Goal: Task Accomplishment & Management: Use online tool/utility

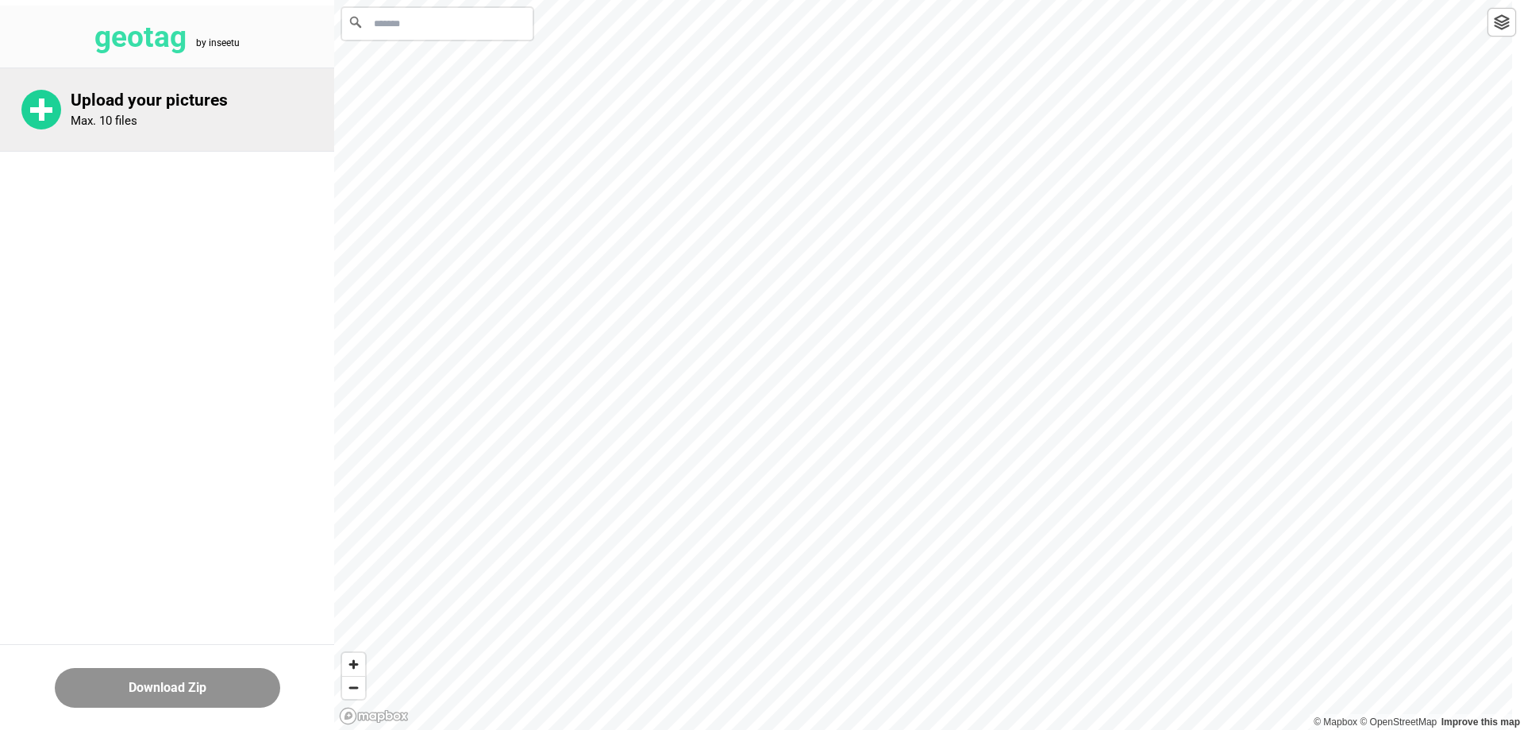
click at [123, 120] on p "Max. 10 files" at bounding box center [104, 121] width 67 height 14
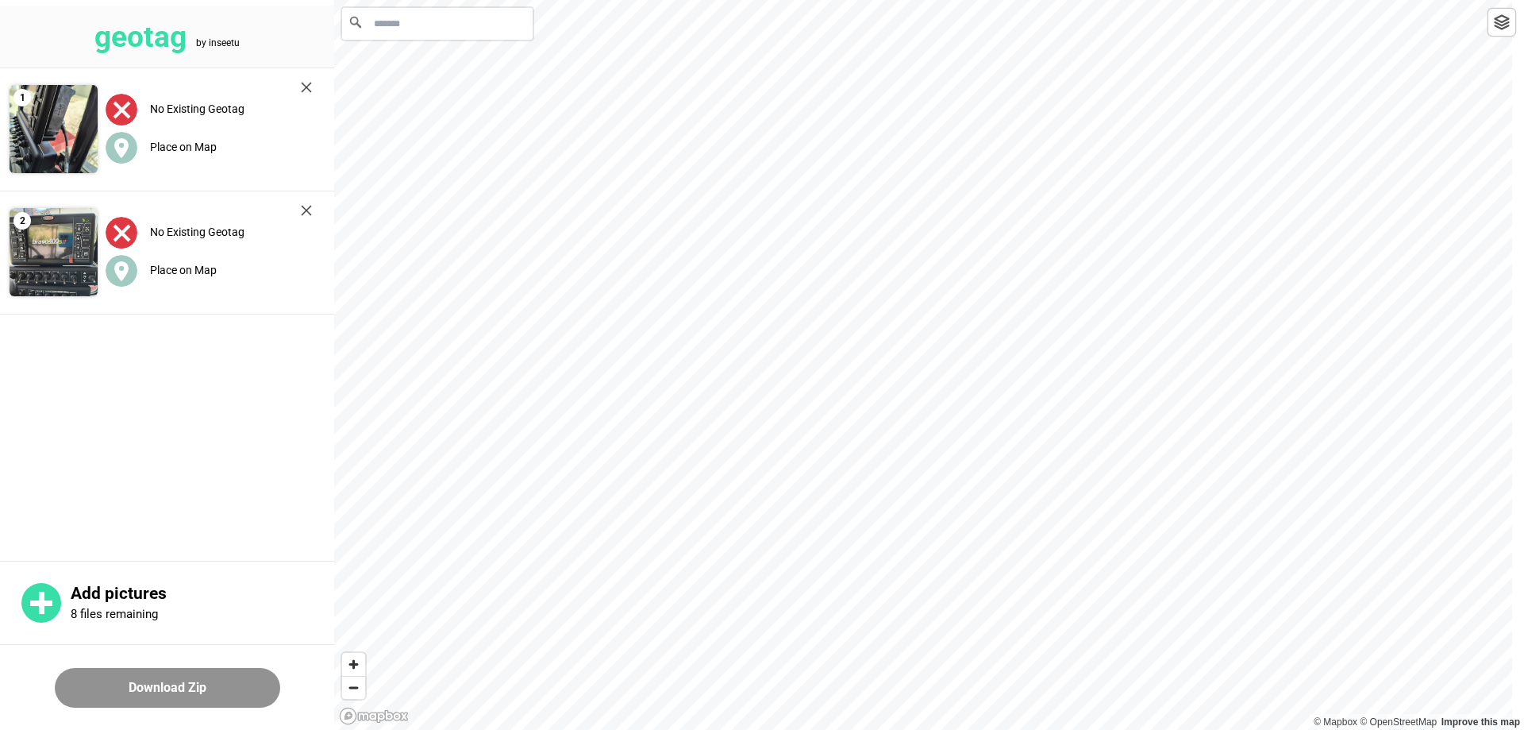
click at [161, 110] on label "No Existing Geotag" at bounding box center [197, 108] width 94 height 13
click at [224, 110] on label "No Existing Geotag" at bounding box center [197, 108] width 94 height 13
drag, startPoint x: 174, startPoint y: 360, endPoint x: 177, endPoint y: 283, distance: 77.1
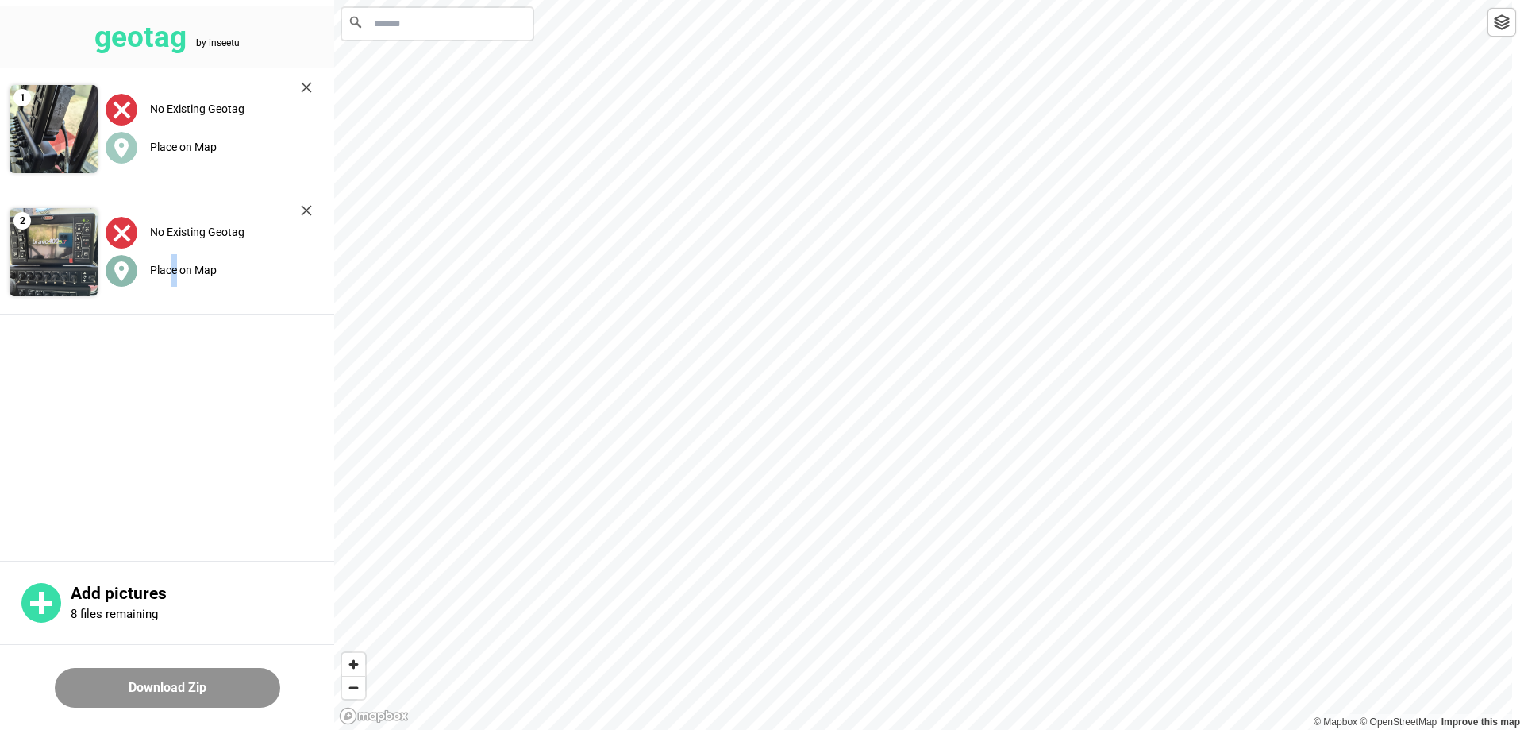
click at [175, 360] on main "1 No Existing Geotag Place on Map 2 No Existing Geotag Place on Map" at bounding box center [167, 312] width 334 height 488
click at [303, 83] on img at bounding box center [306, 87] width 11 height 11
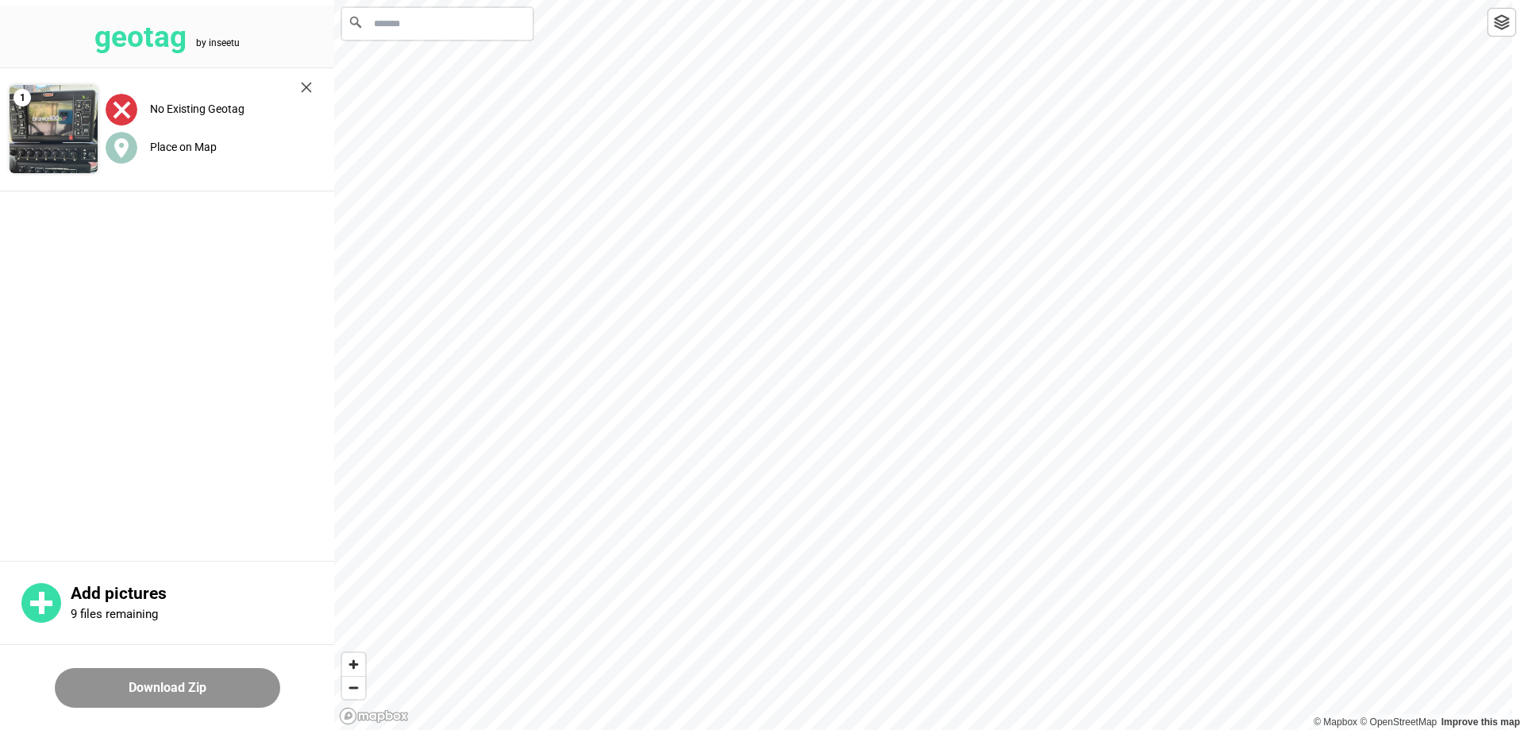
click at [302, 80] on div "No Existing Geotag Place on Map" at bounding box center [209, 129] width 222 height 111
